Goal: Check status

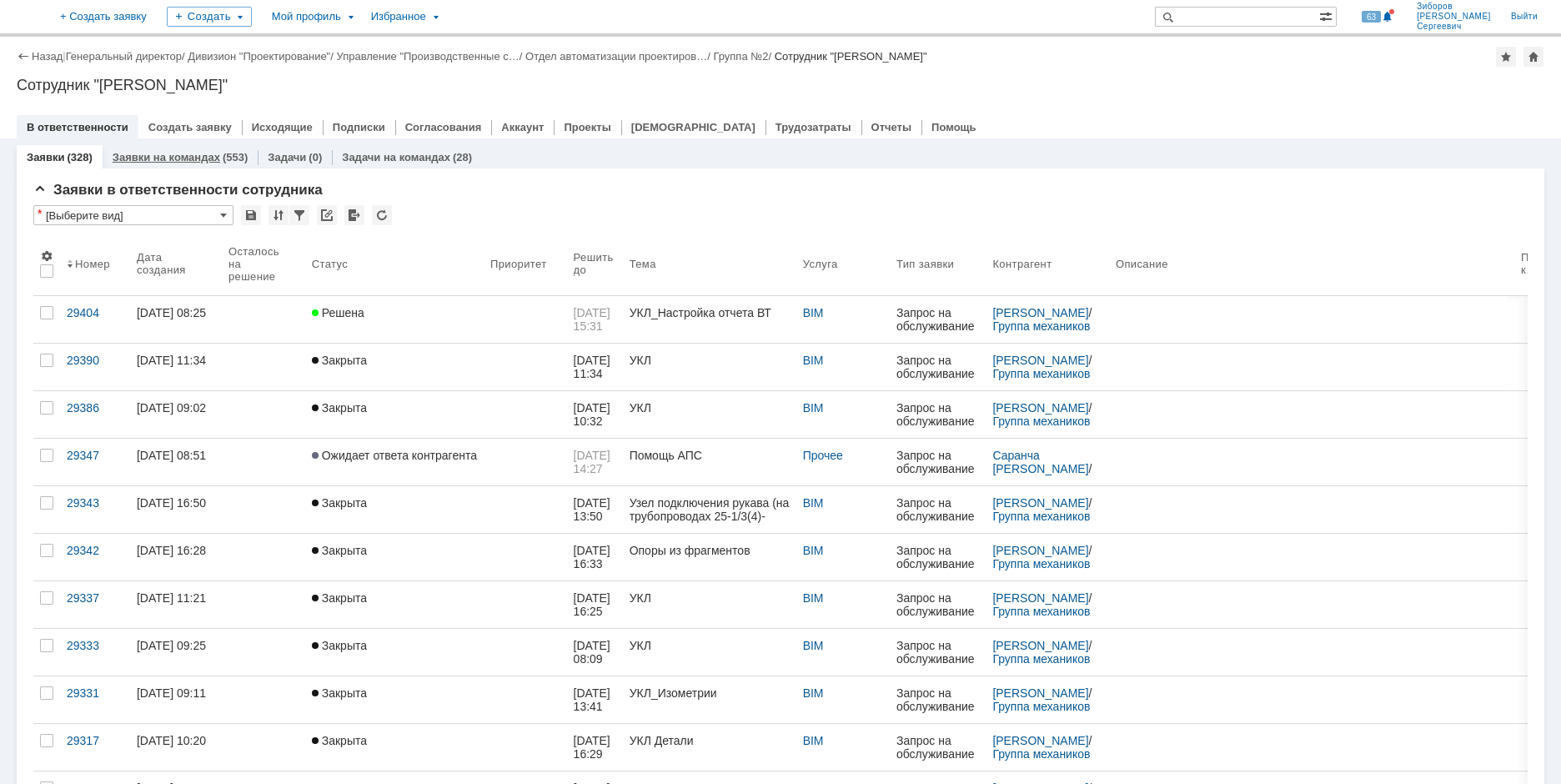
click at [200, 156] on link "Заявки на командах" at bounding box center [166, 158] width 107 height 13
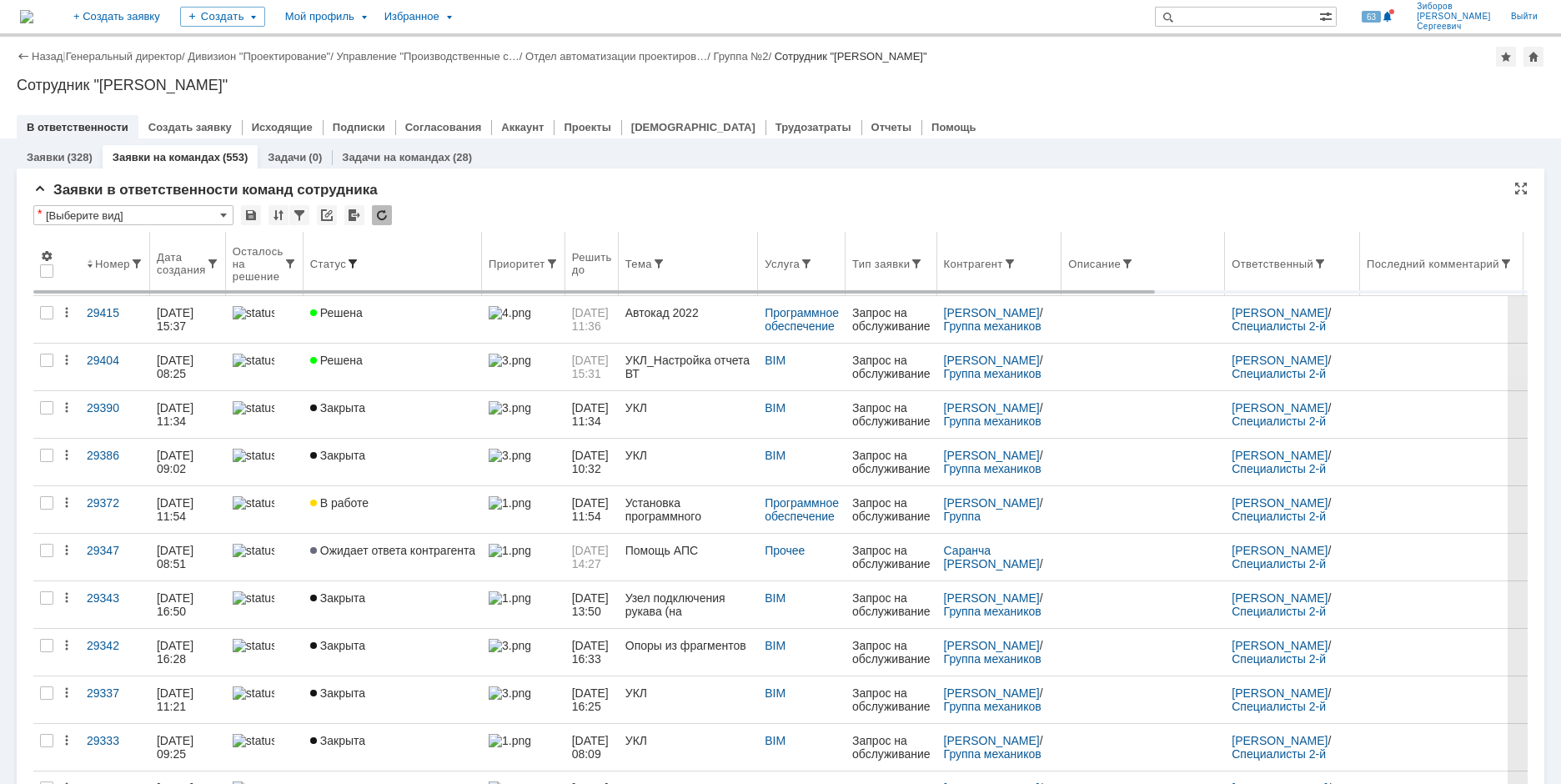
click at [354, 260] on span at bounding box center [353, 263] width 13 height 13
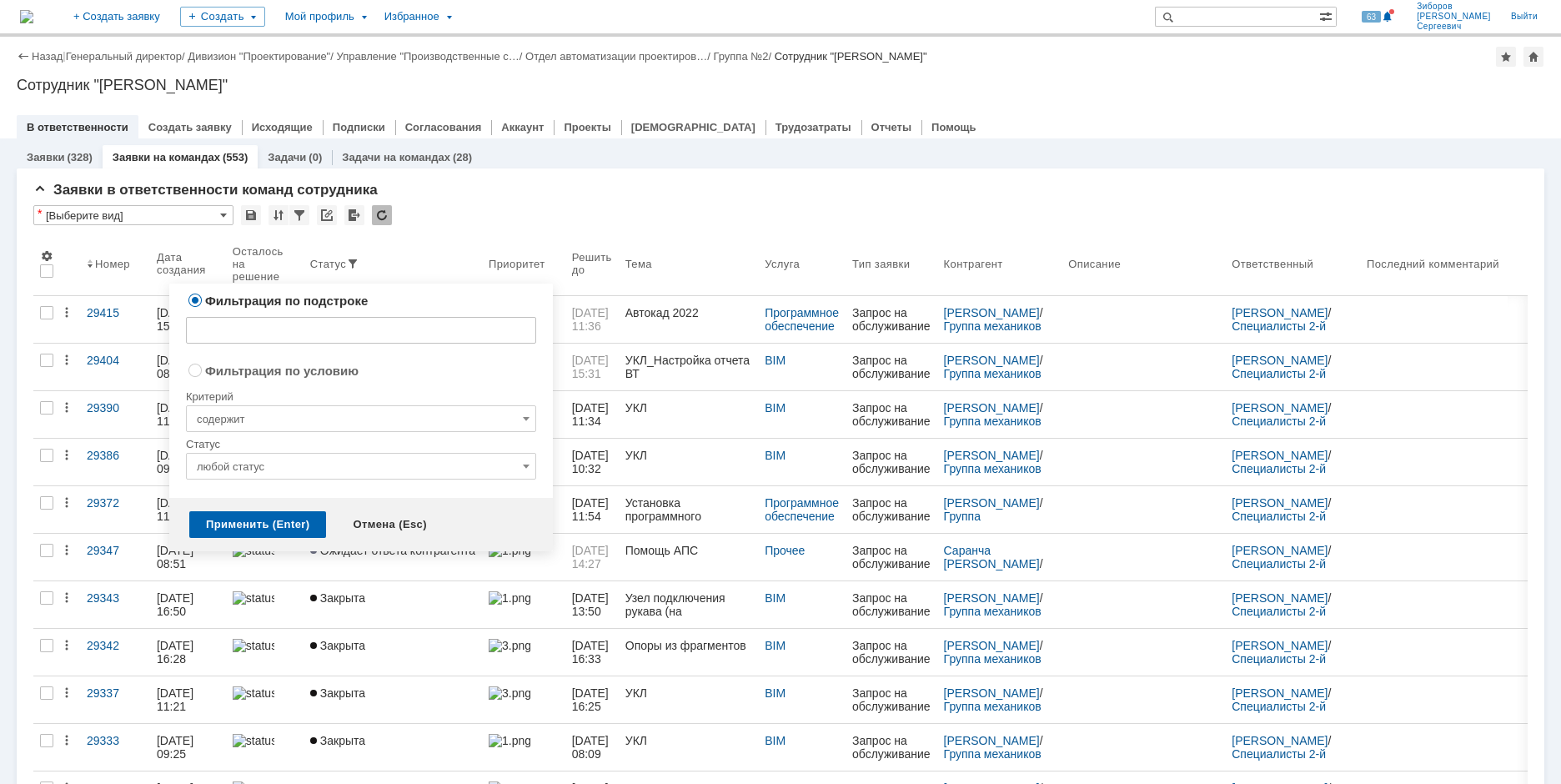
click at [362, 463] on input "любой статус" at bounding box center [361, 466] width 350 height 27
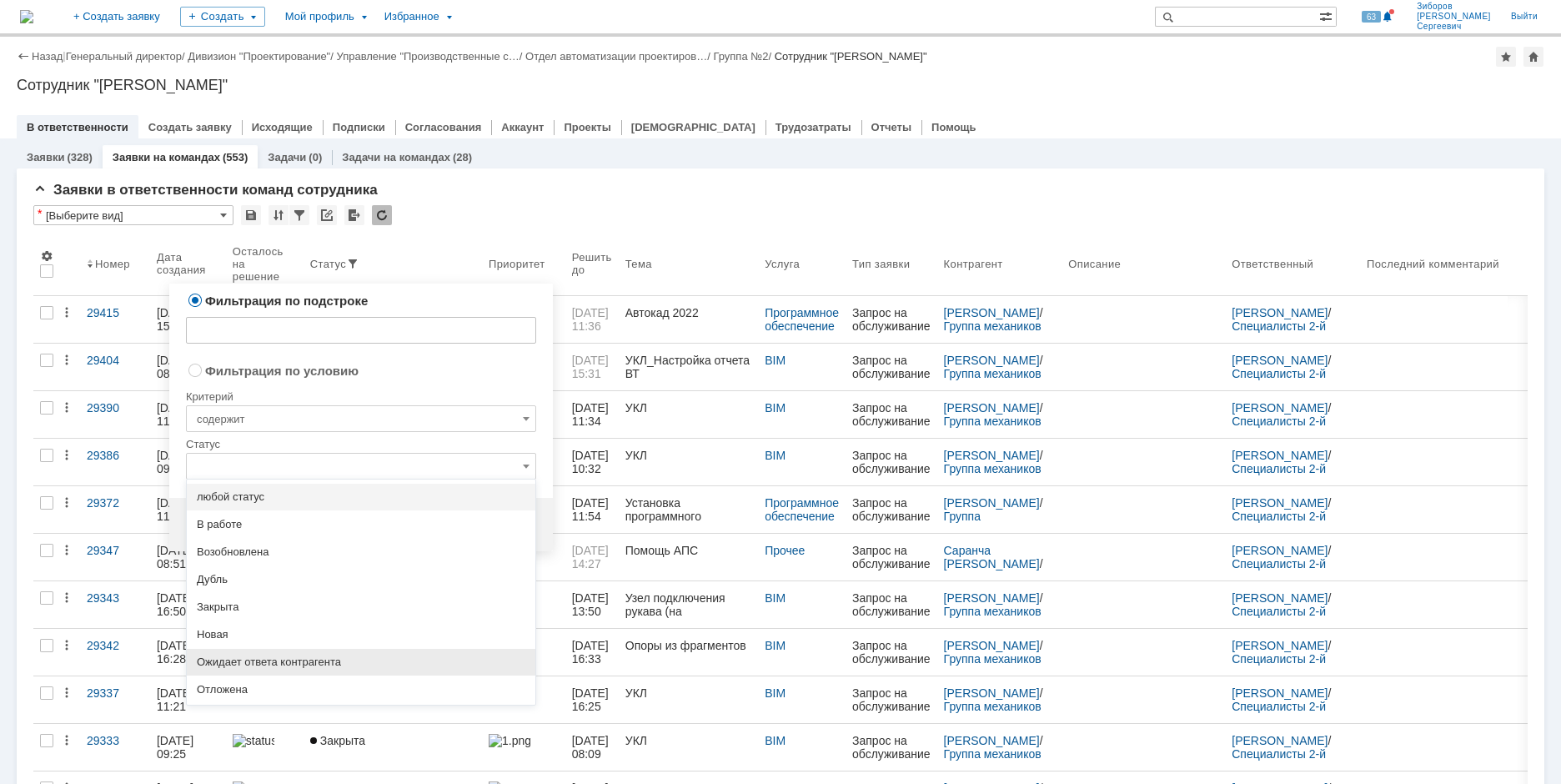
click at [276, 660] on span "Ожидает ответа контрагента" at bounding box center [361, 661] width 328 height 13
radio input "false"
radio input "true"
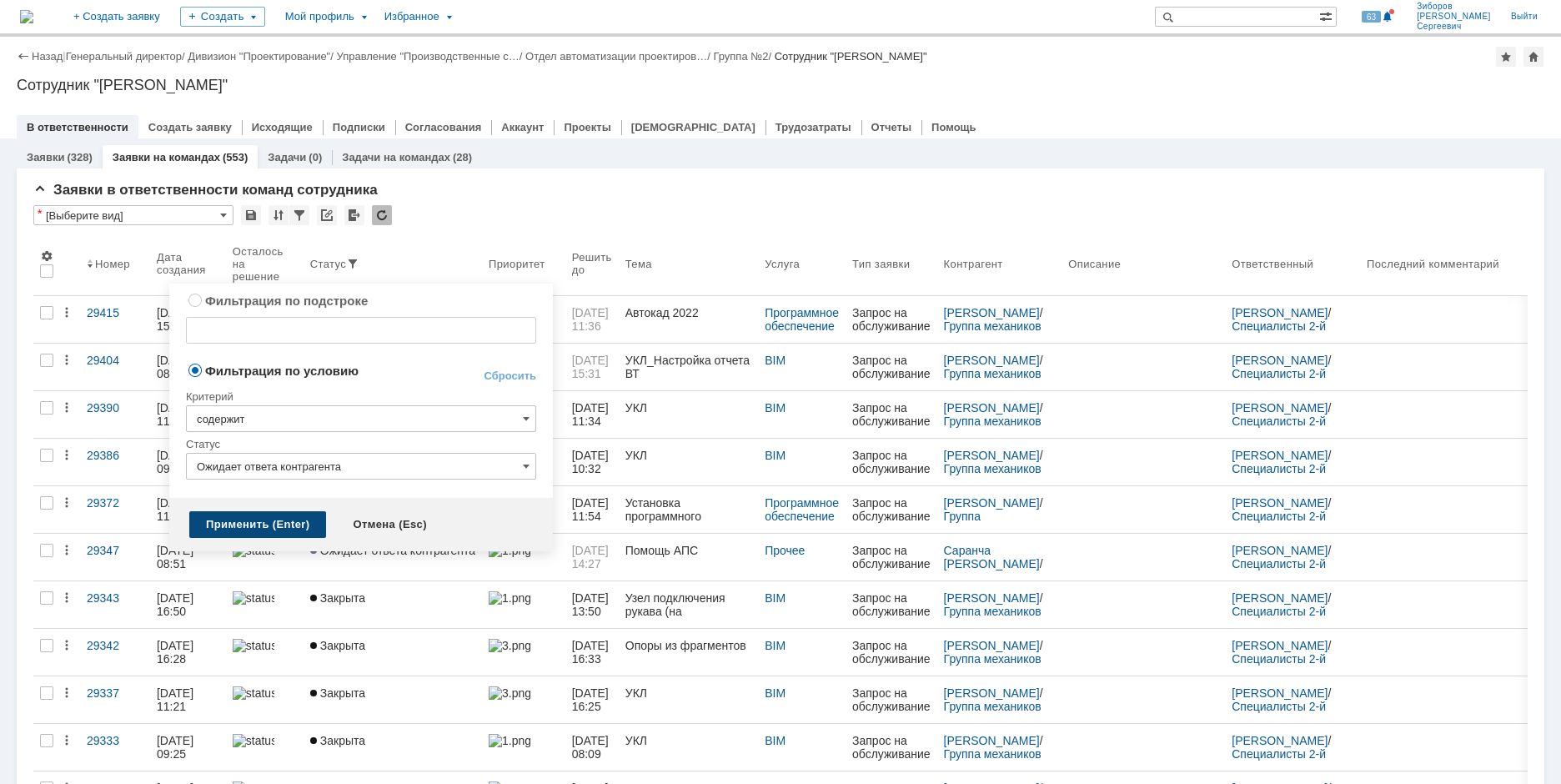
type input "Ожидает ответа контрагента"
click at [256, 520] on div "Применить (Enter)" at bounding box center [257, 524] width 137 height 27
